Goal: Communication & Community: Share content

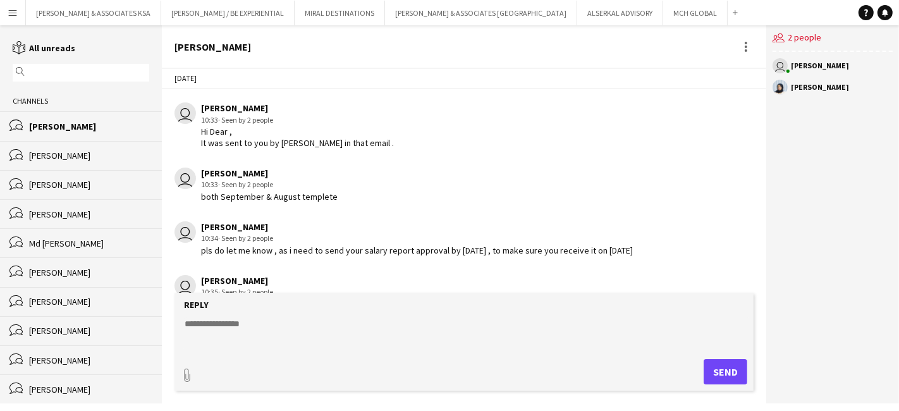
scroll to position [1391, 0]
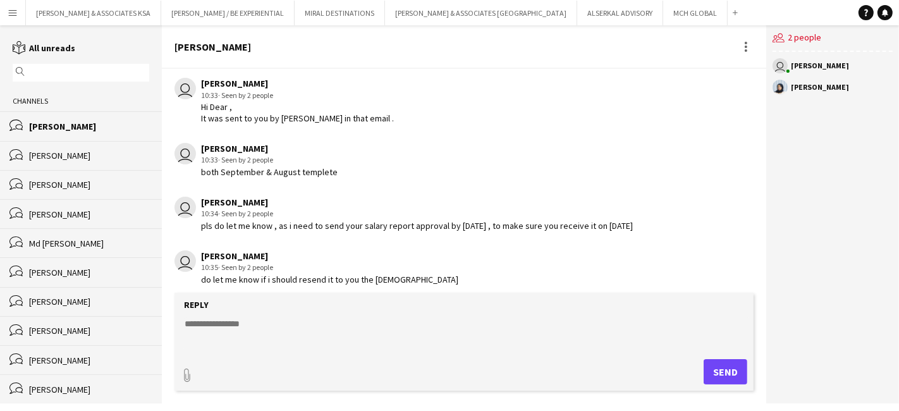
click at [9, 13] on app-icon "Menu" at bounding box center [13, 13] width 10 height 10
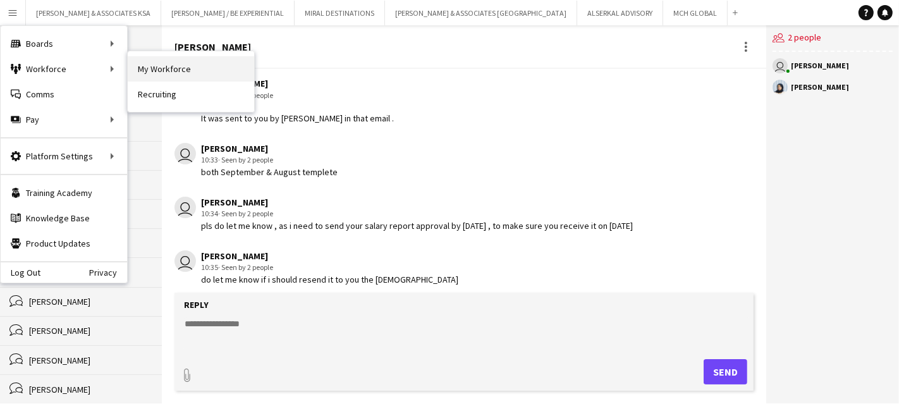
click at [156, 66] on link "My Workforce" at bounding box center [191, 68] width 126 height 25
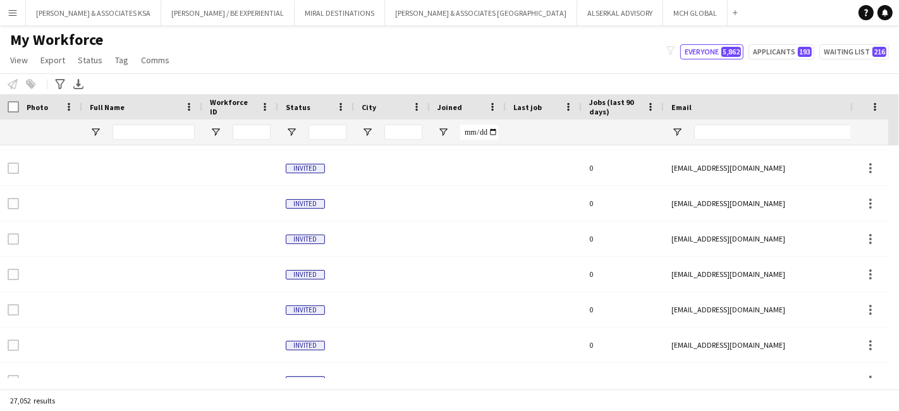
scroll to position [562, 0]
click at [145, 133] on input "Full Name Filter Input" at bounding box center [154, 132] width 82 height 15
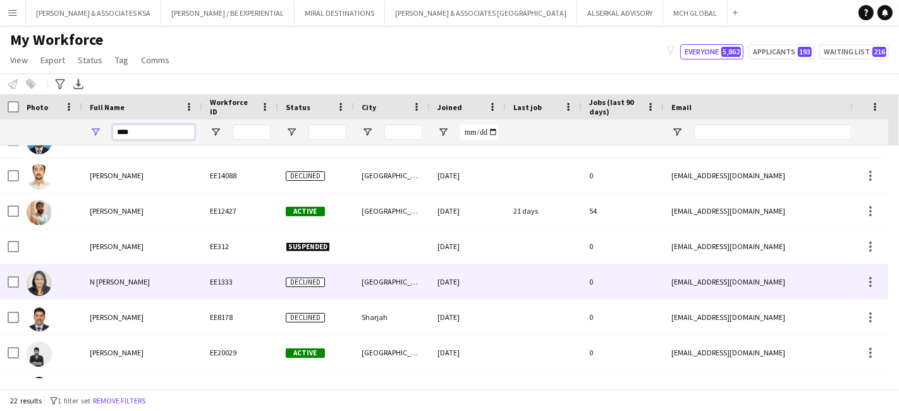
scroll to position [476, 0]
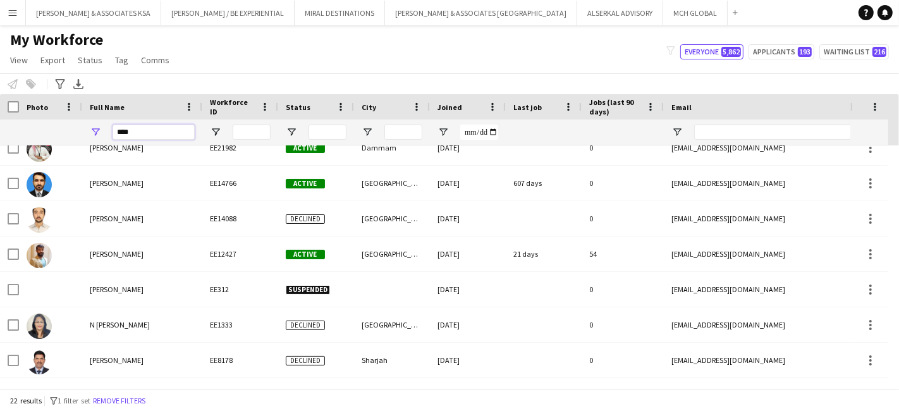
click at [141, 135] on input "****" at bounding box center [154, 132] width 82 height 15
type input "*"
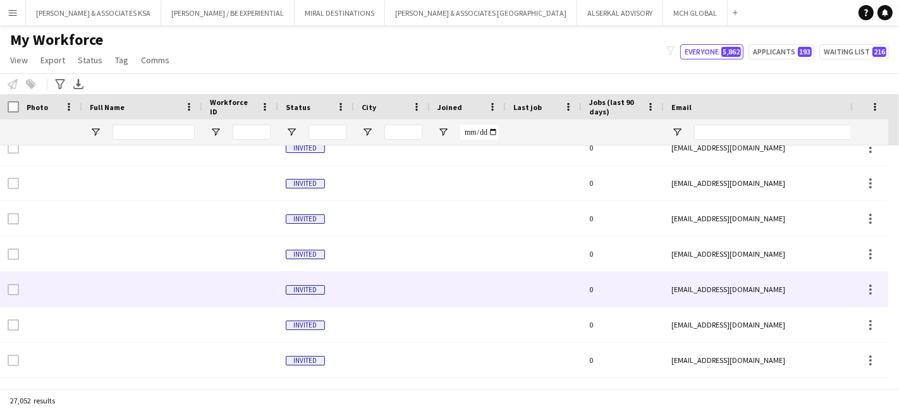
scroll to position [125, 0]
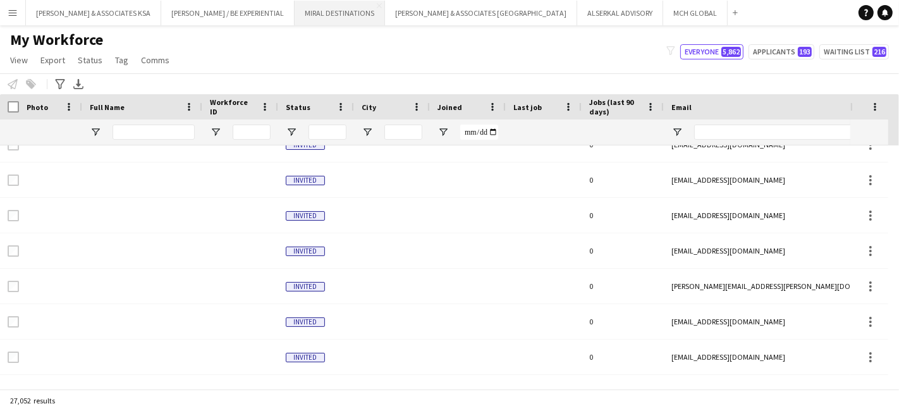
click at [305, 11] on button "MIRAL DESTINATIONS Close" at bounding box center [340, 13] width 90 height 25
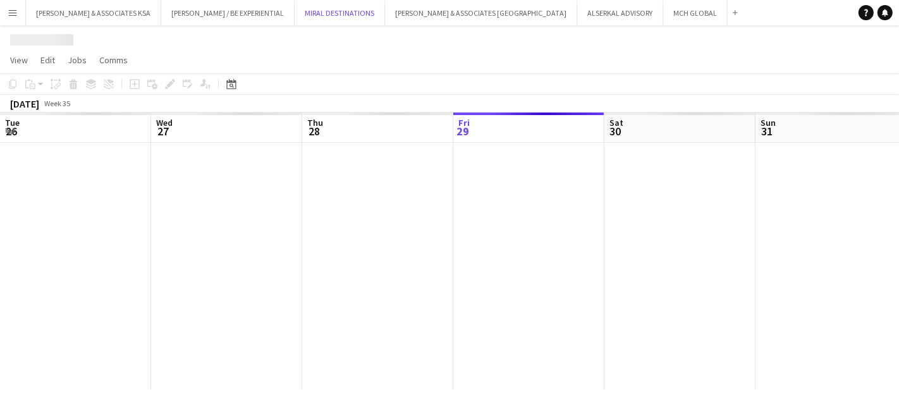
scroll to position [0, 302]
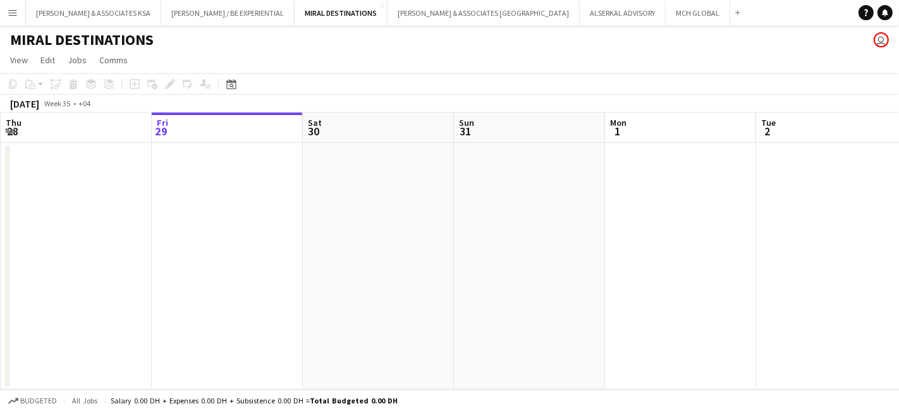
click at [9, 13] on app-icon "Menu" at bounding box center [13, 13] width 10 height 10
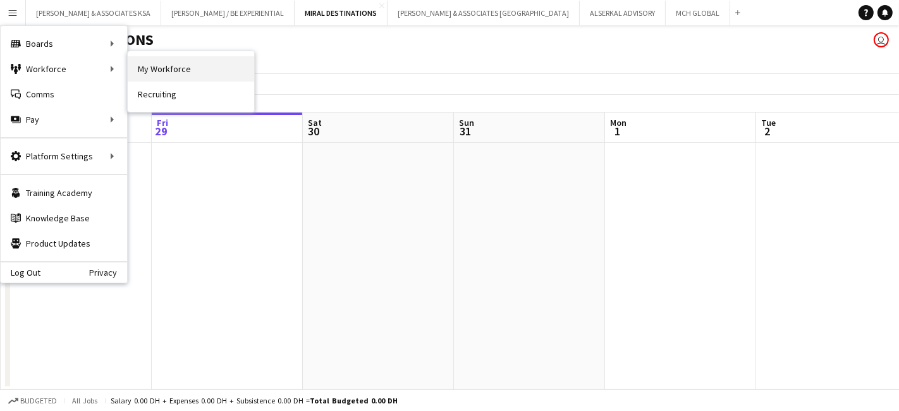
click at [195, 72] on link "My Workforce" at bounding box center [191, 68] width 126 height 25
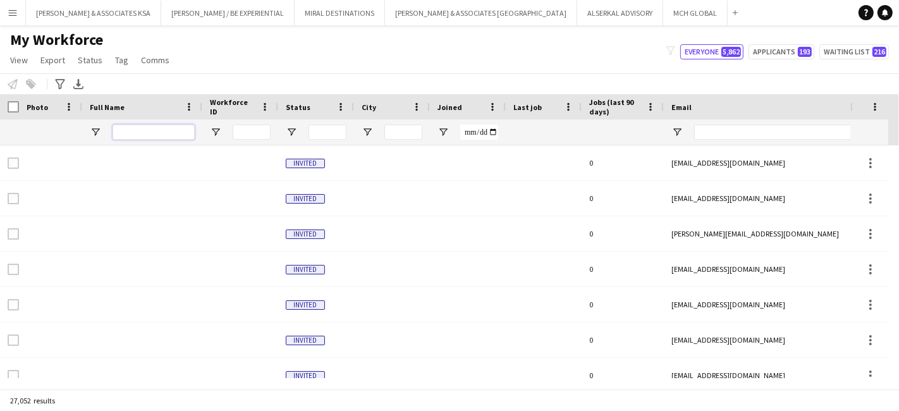
click at [135, 130] on input "Full Name Filter Input" at bounding box center [154, 132] width 82 height 15
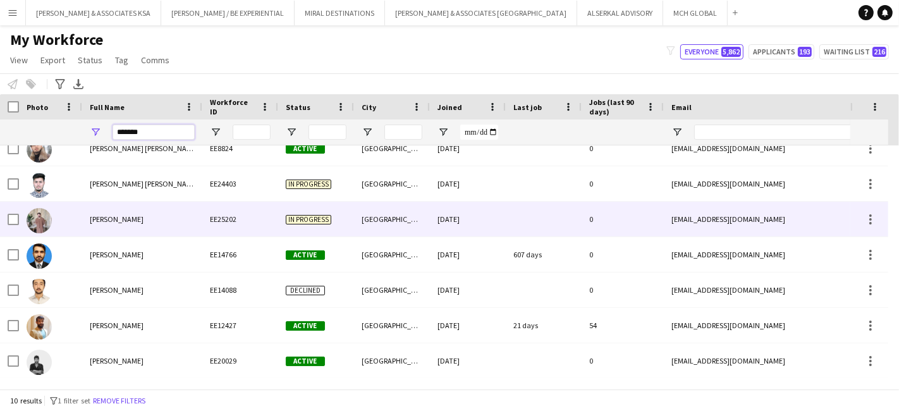
scroll to position [121, 0]
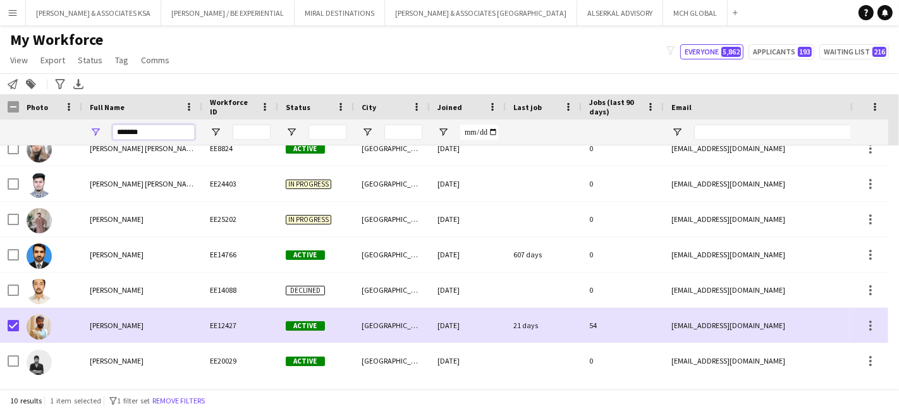
click at [149, 133] on input "*******" at bounding box center [154, 132] width 82 height 15
type input "*"
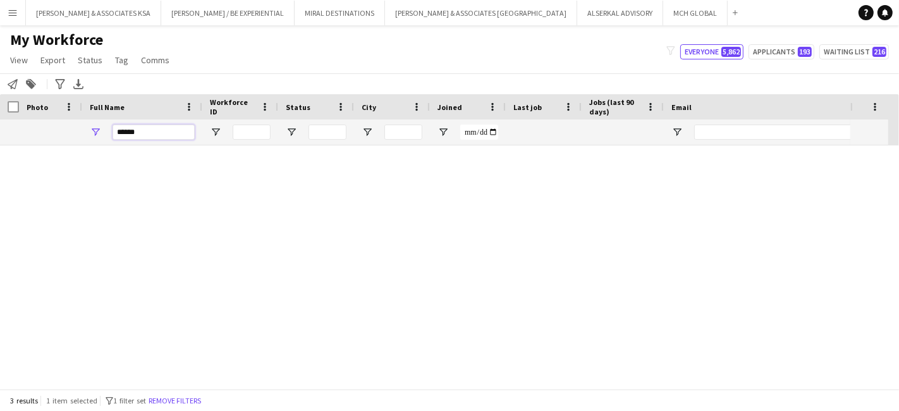
scroll to position [0, 0]
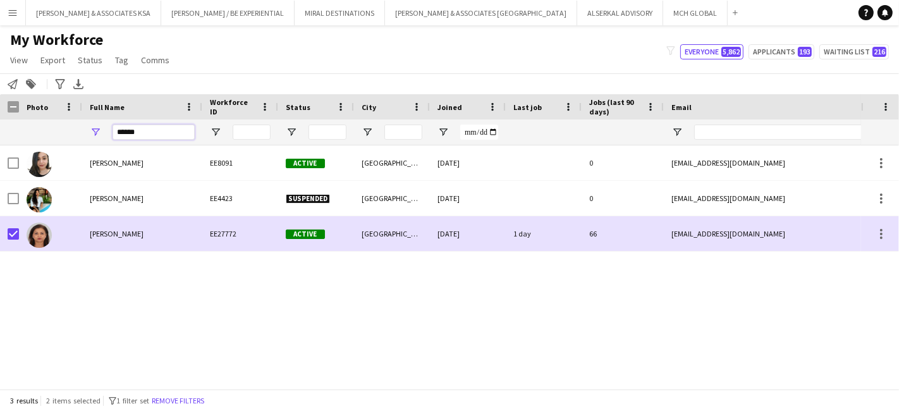
click at [180, 130] on input "******" at bounding box center [154, 132] width 82 height 15
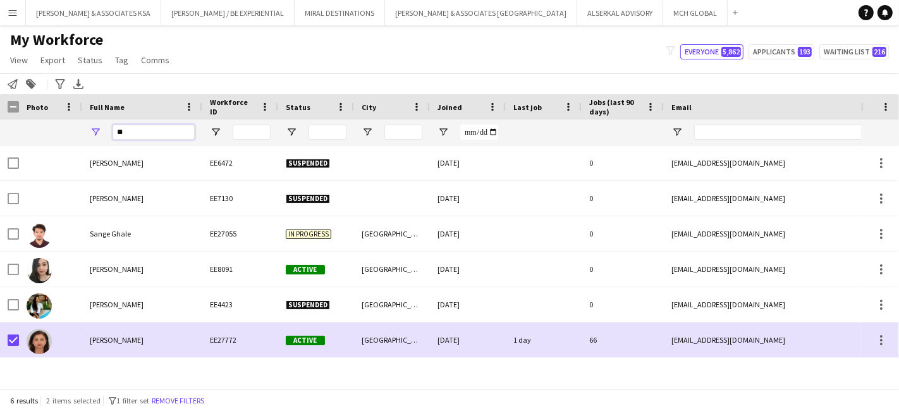
type input "*"
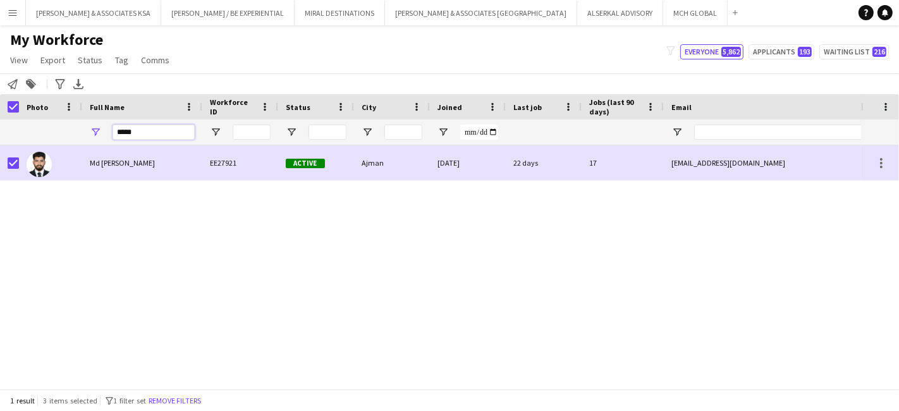
click at [161, 127] on input "*****" at bounding box center [154, 132] width 82 height 15
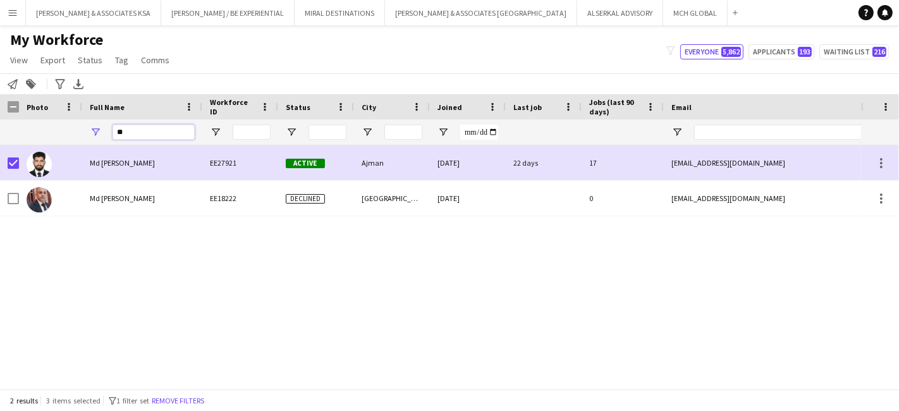
type input "*"
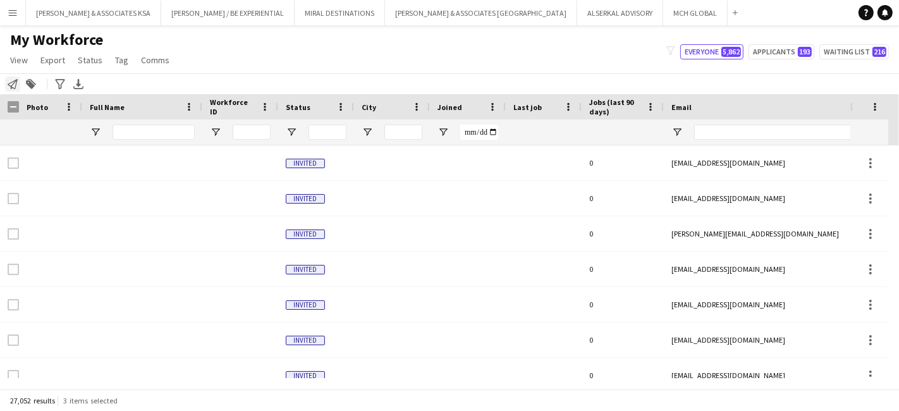
click at [15, 80] on icon at bounding box center [13, 84] width 10 height 10
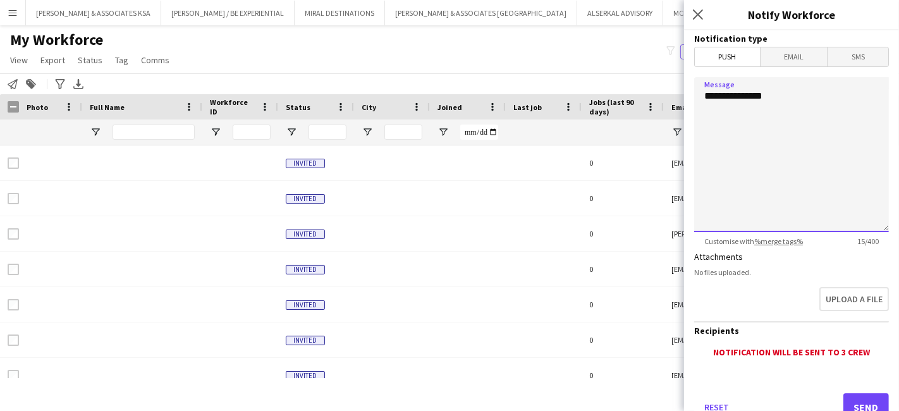
drag, startPoint x: 803, startPoint y: 95, endPoint x: 486, endPoint y: 94, distance: 317.5
click at [486, 94] on body "Menu Boards Boards Boards All jobs Status Workforce Workforce My Workforce Recr…" at bounding box center [449, 205] width 899 height 411
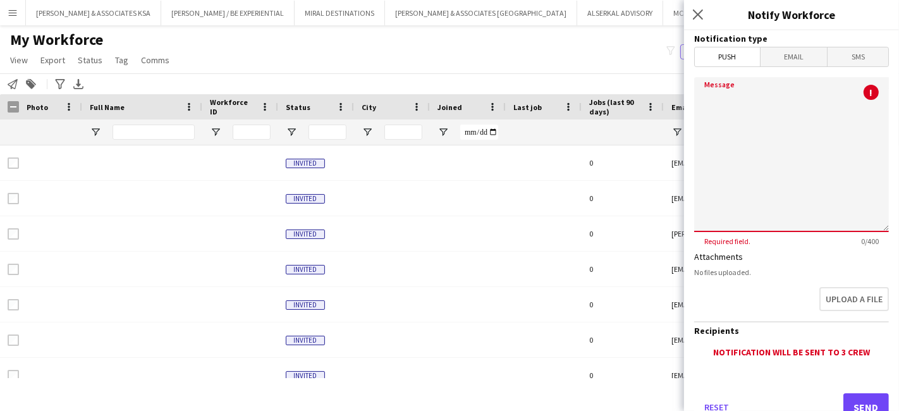
click at [798, 61] on span "Email" at bounding box center [794, 56] width 67 height 19
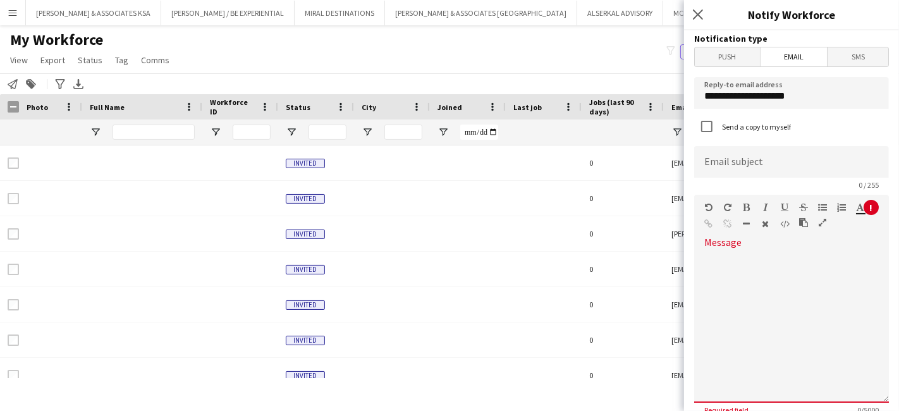
click at [749, 245] on div at bounding box center [791, 322] width 195 height 161
paste div
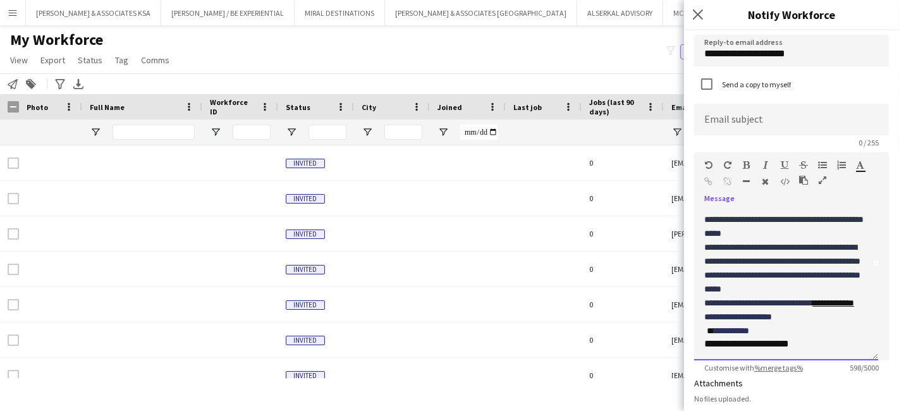
scroll to position [37, 0]
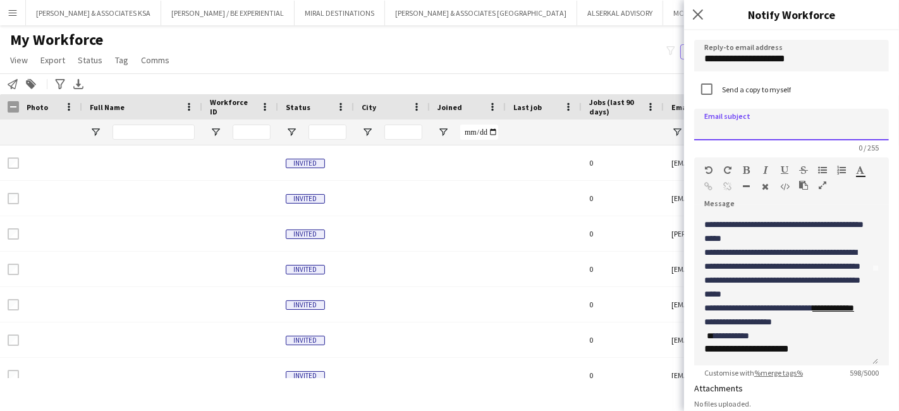
click at [740, 121] on input at bounding box center [791, 125] width 195 height 32
paste input "**********"
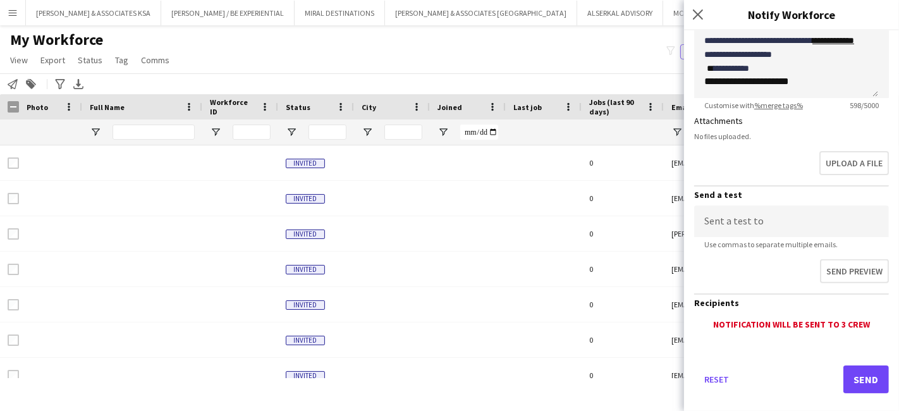
scroll to position [318, 0]
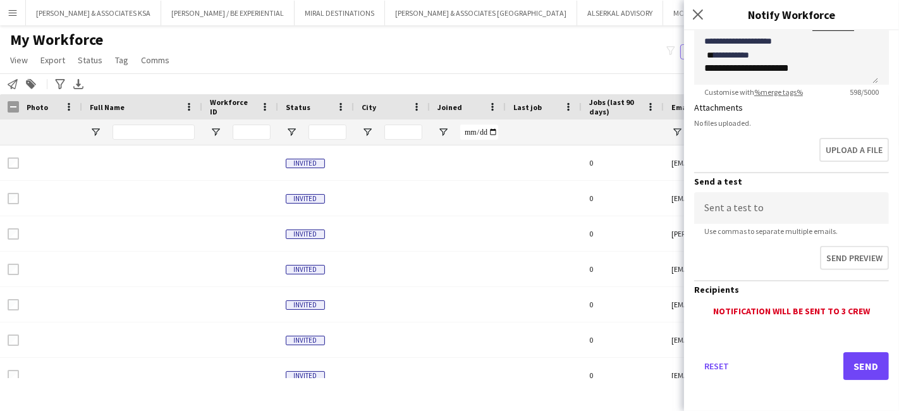
type input "**********"
click at [844, 359] on button "Send" at bounding box center [867, 366] width 46 height 28
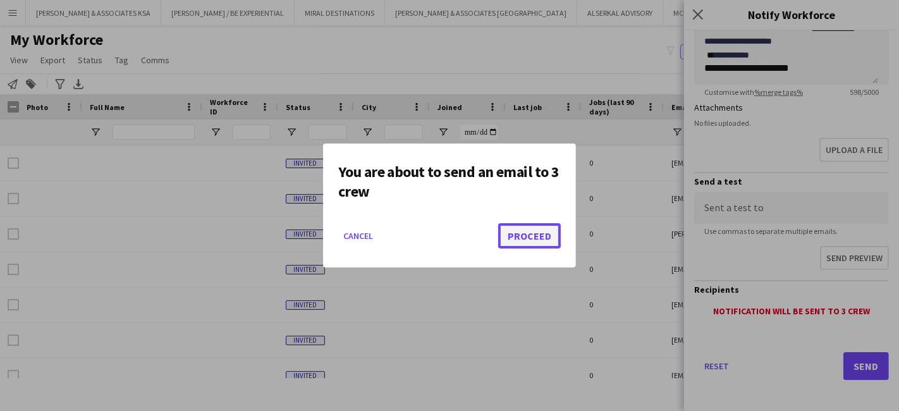
click at [518, 237] on button "Proceed" at bounding box center [529, 235] width 63 height 25
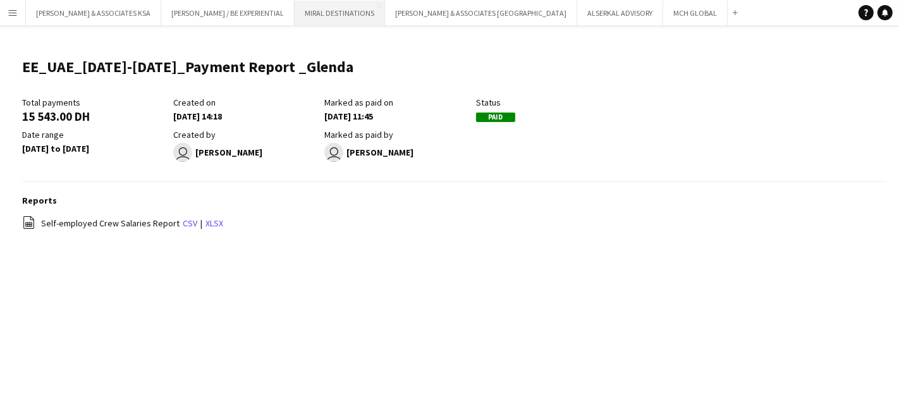
click at [341, 9] on button "MIRAL DESTINATIONS Close" at bounding box center [340, 13] width 90 height 25
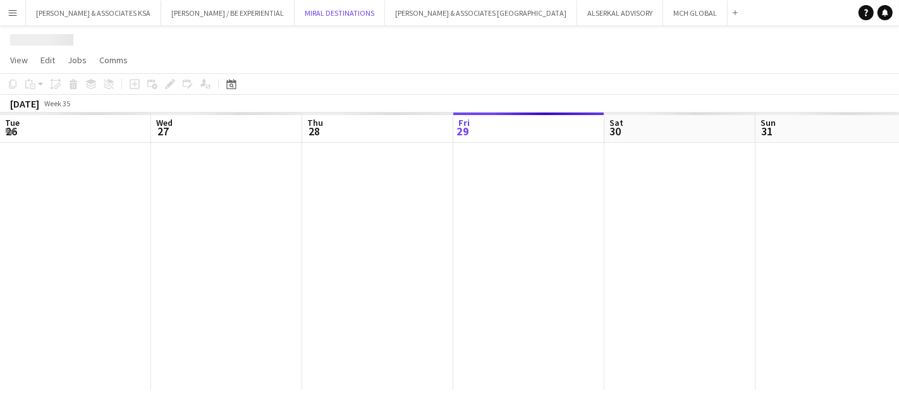
scroll to position [0, 302]
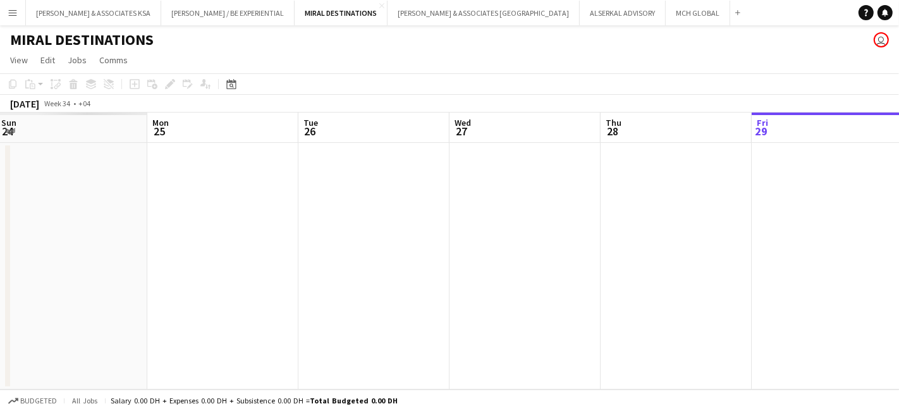
drag, startPoint x: 299, startPoint y: 223, endPoint x: 899, endPoint y: 279, distance: 602.8
click at [899, 279] on app-calendar-viewport "Fri 22 Sat 23 Sun 24 Mon 25 Tue 26 Wed 27 Thu 28 Fri 29 Sat 30 Sun 31 Mon 1" at bounding box center [449, 251] width 899 height 277
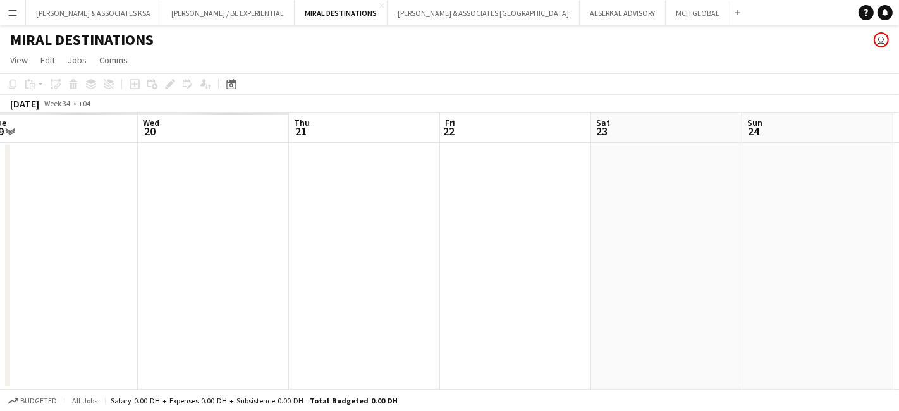
drag, startPoint x: 655, startPoint y: 273, endPoint x: 793, endPoint y: 278, distance: 138.6
click at [813, 275] on app-calendar-viewport "Sun 17 Mon 18 Tue 19 Wed 20 Thu 21 Fri 22 Sat 23 Sun 24 Mon 25 Tue 26 Wed 27" at bounding box center [449, 251] width 899 height 277
drag, startPoint x: 767, startPoint y: 304, endPoint x: 748, endPoint y: 306, distance: 19.7
click at [776, 304] on app-calendar-viewport "Sun 17 Mon 18 Tue 19 Wed 20 Thu 21 Fri 22 Sat 23 Sun 24 Mon 25 Tue 26 Wed 27" at bounding box center [449, 251] width 899 height 277
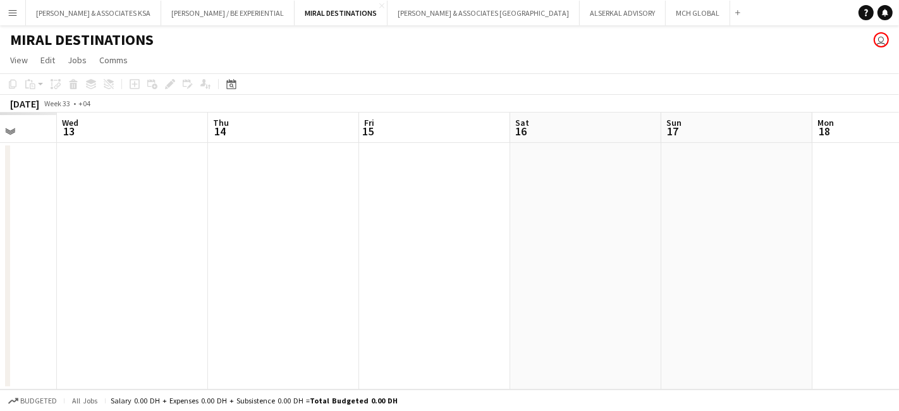
drag, startPoint x: 419, startPoint y: 269, endPoint x: 753, endPoint y: 306, distance: 336.0
click at [760, 305] on app-calendar-viewport "Mon 11 Tue 12 Wed 13 Thu 14 Fri 15 Sat 16 Sun 17 Mon 18 Tue 19 Wed 20 Thu 21" at bounding box center [449, 251] width 899 height 277
drag, startPoint x: 157, startPoint y: 249, endPoint x: 780, endPoint y: 314, distance: 625.7
click at [781, 314] on app-calendar-viewport "Sat 9 Sun 10 Mon 11 Tue 12 Wed 13 Thu 14 Fri 15 Sat 16 Sun 17 Mon 18 Tue 19" at bounding box center [449, 251] width 899 height 277
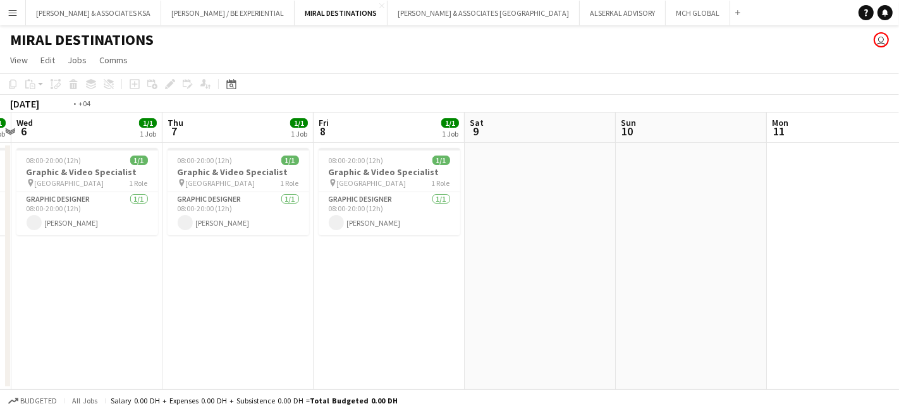
scroll to position [0, 403]
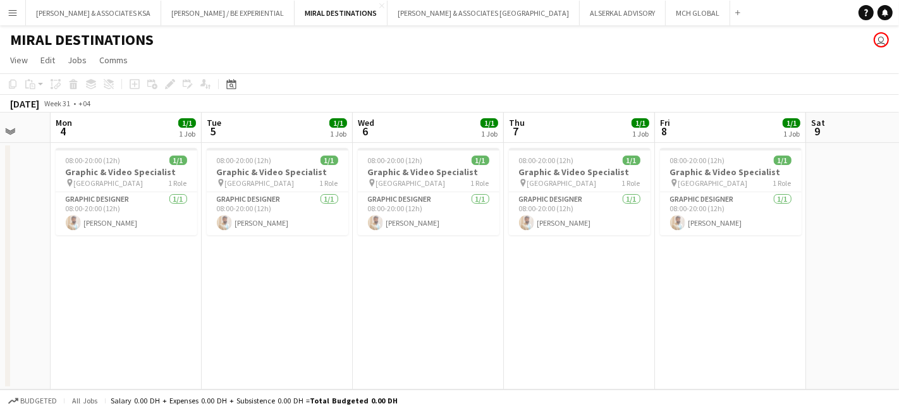
drag, startPoint x: 355, startPoint y: 273, endPoint x: 627, endPoint y: 309, distance: 273.6
click at [627, 309] on app-calendar-viewport "Fri 1 Sat 2 Sun 3 Mon 4 1/1 1 Job Tue 5 1/1 1 Job Wed 6 1/1 1 Job Thu 7 1/1 1 J…" at bounding box center [449, 251] width 899 height 277
